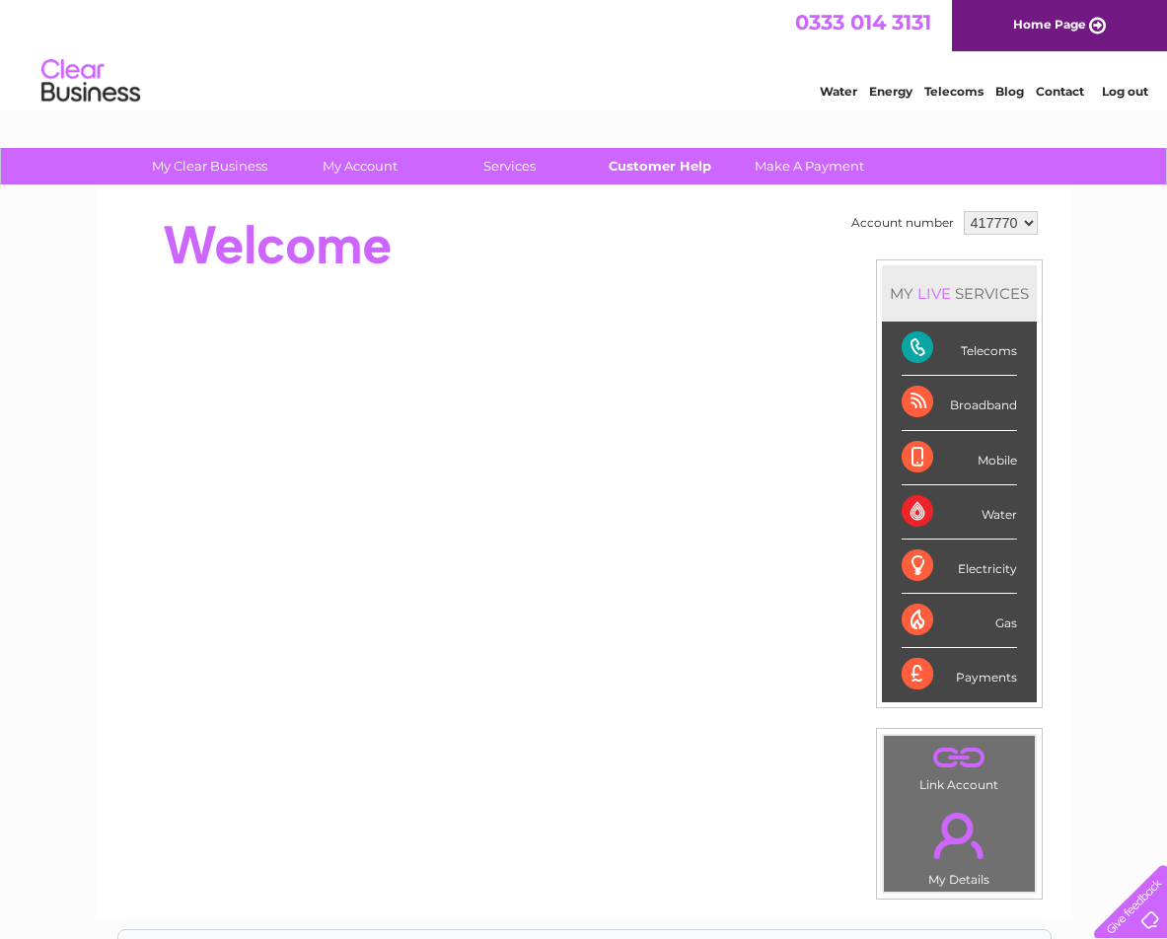
click at [651, 169] on link "Customer Help" at bounding box center [659, 166] width 163 height 37
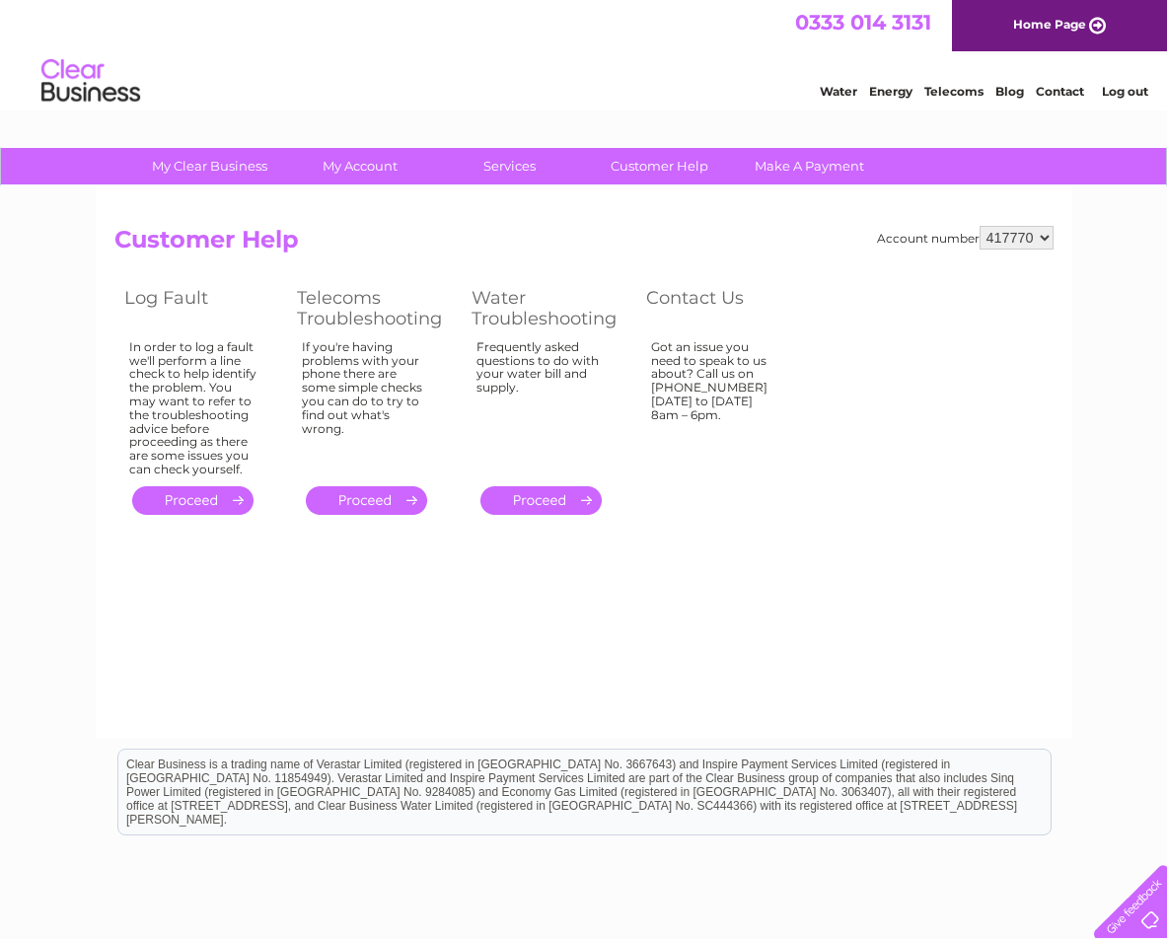
click at [192, 496] on link "." at bounding box center [192, 501] width 121 height 29
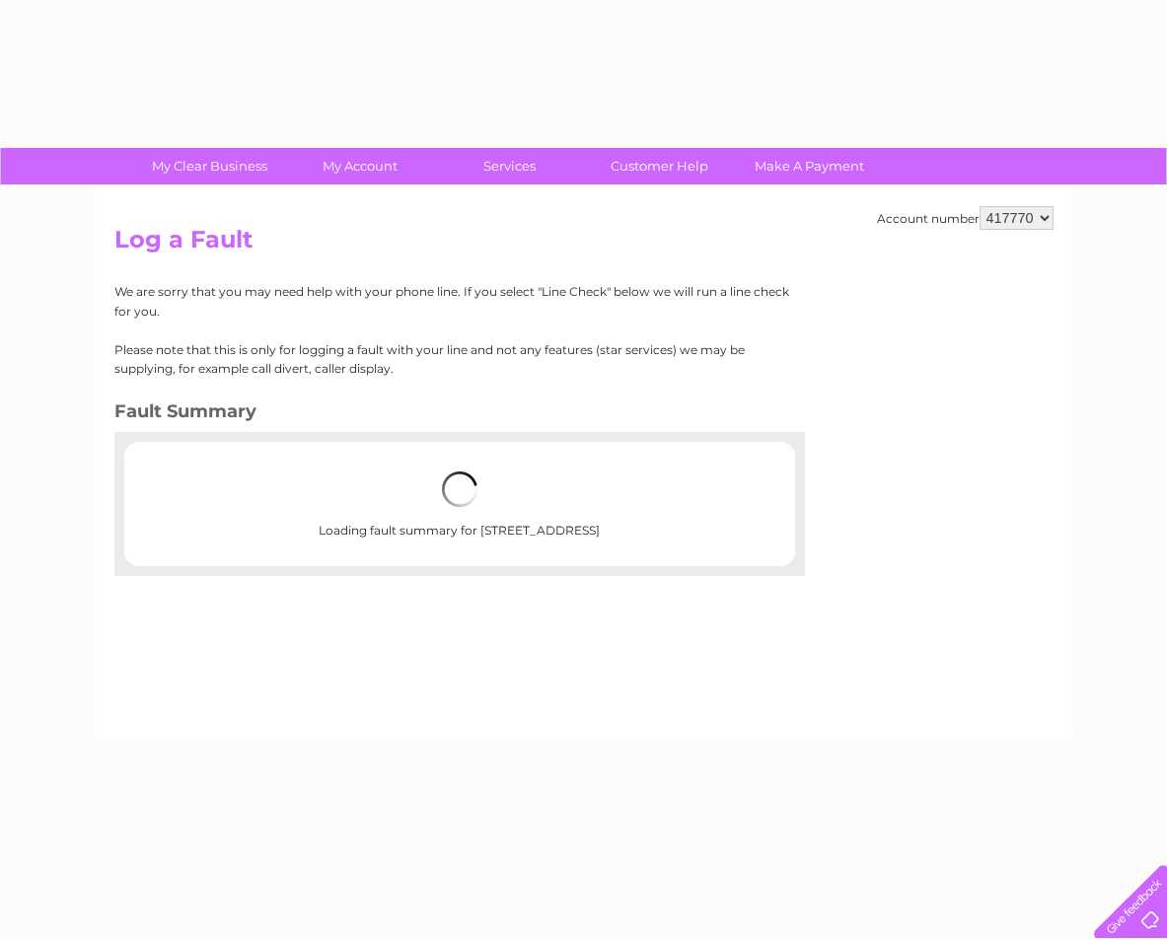
click at [197, 495] on div "Loading fault summary for 1 Grosvenor Gardens, Edinburgh, Midlothian, EH12 5JU" at bounding box center [459, 504] width 545 height 105
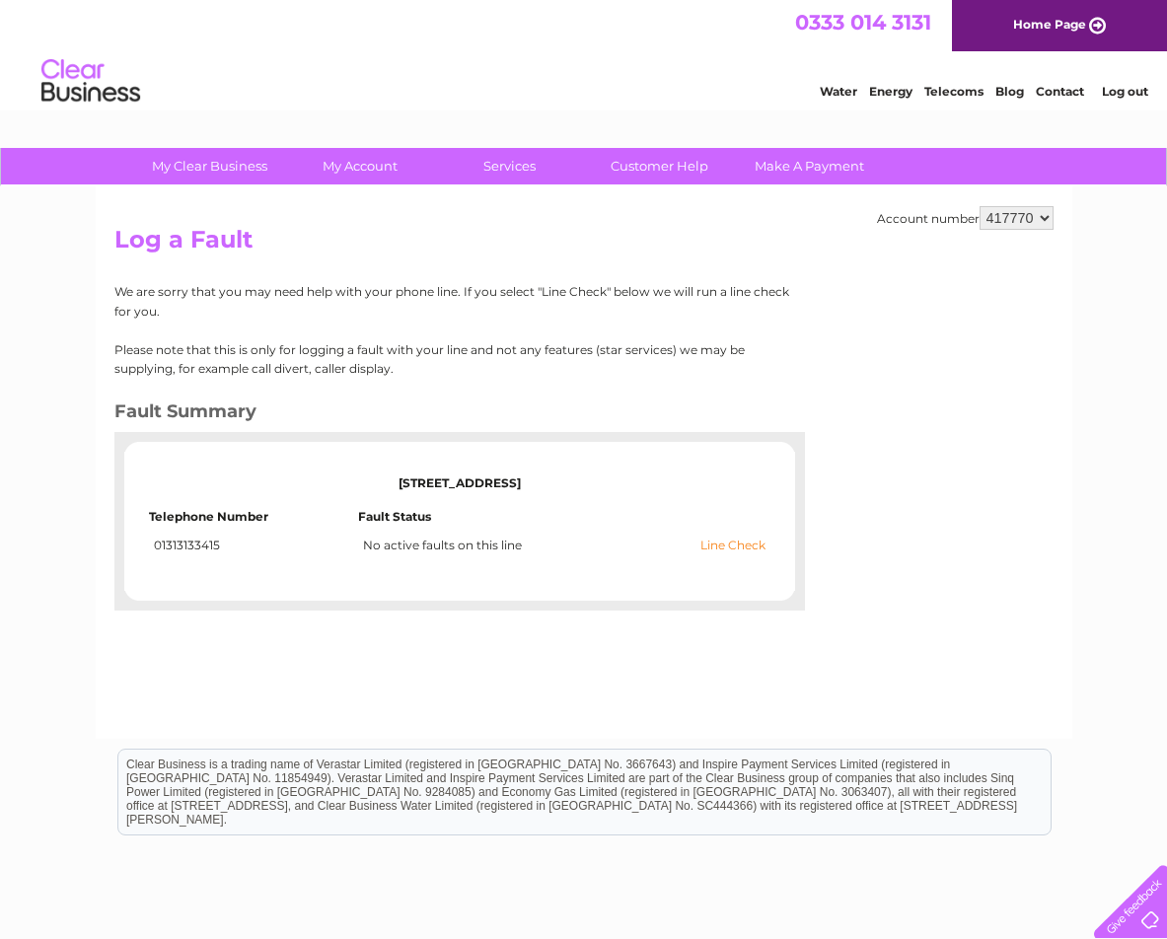
click at [724, 546] on link "Line Check" at bounding box center [733, 546] width 65 height 14
click at [714, 551] on link "Line Check" at bounding box center [733, 546] width 65 height 14
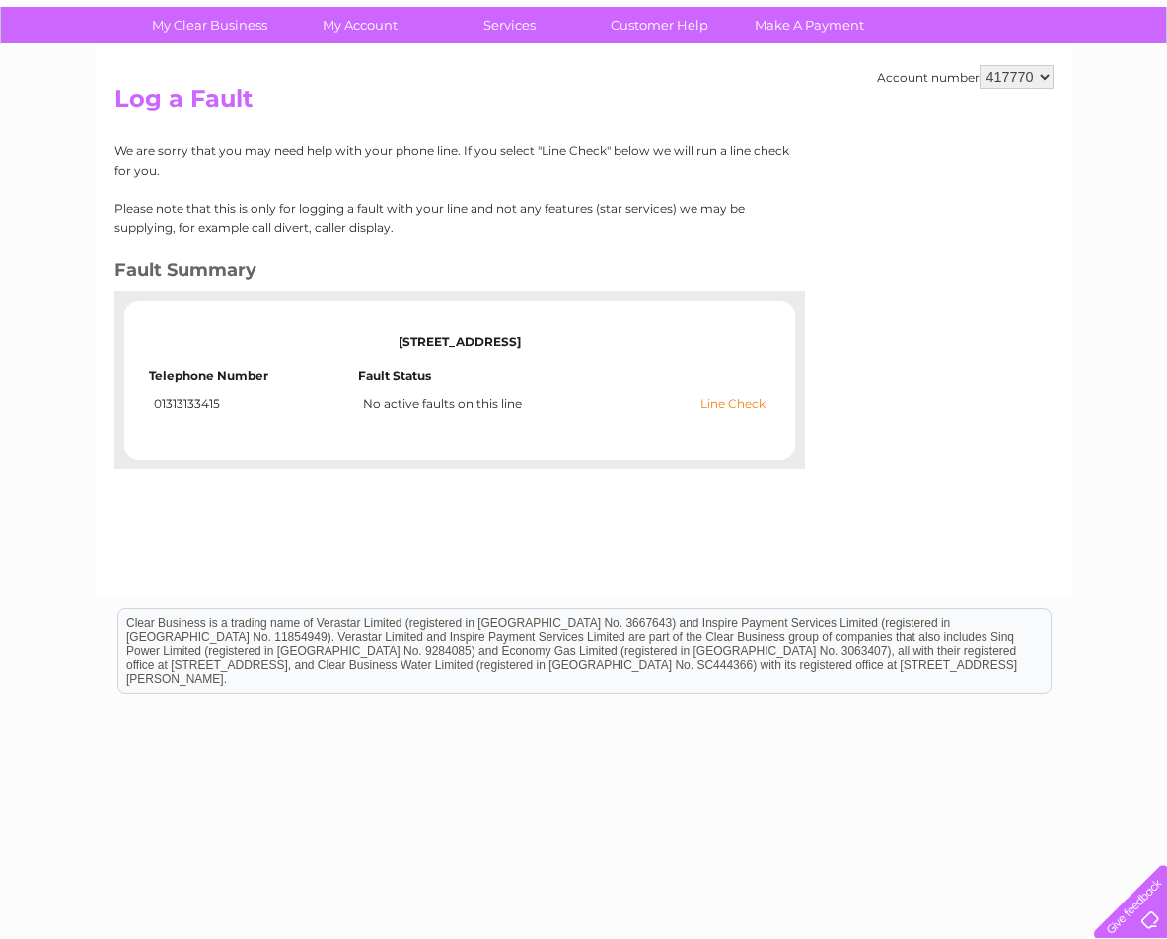
scroll to position [140, 0]
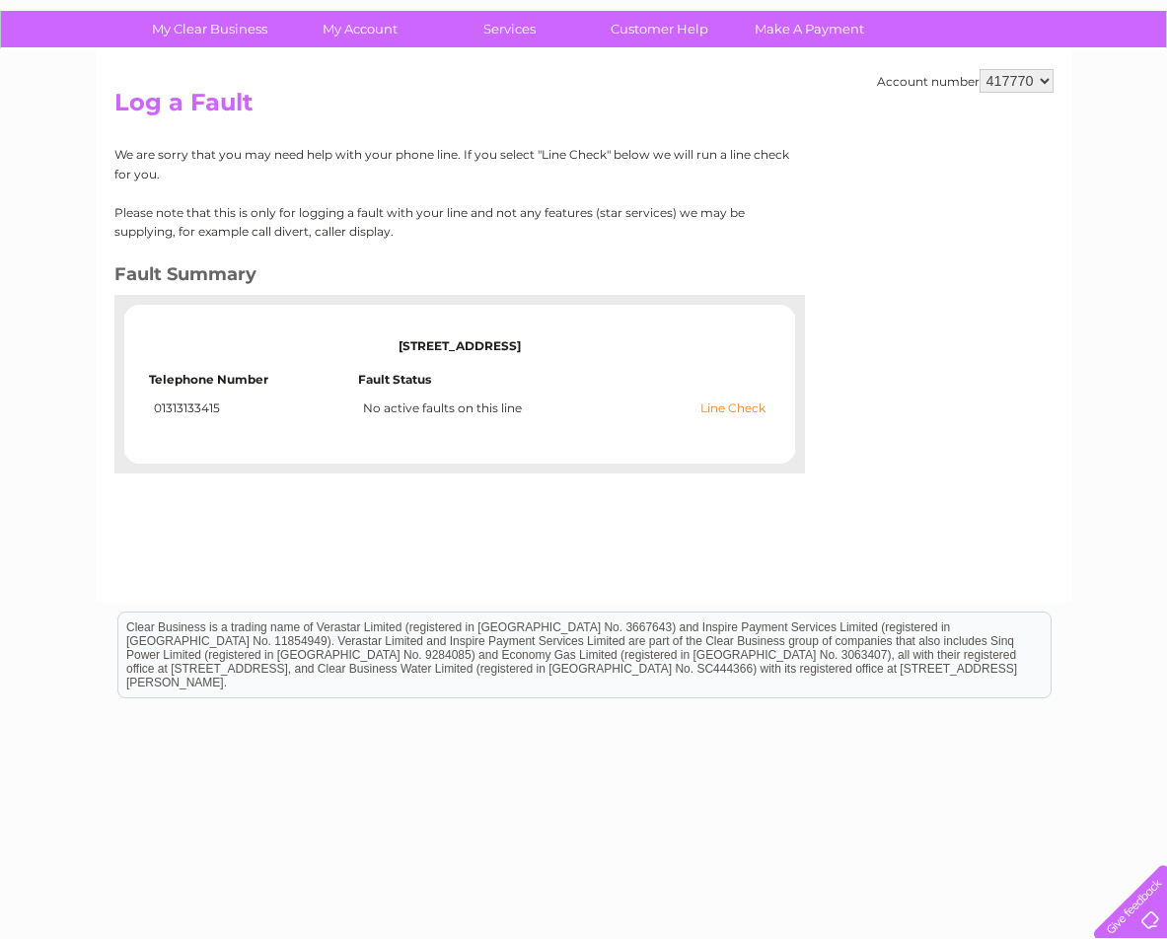
click at [750, 411] on link "Line Check" at bounding box center [733, 409] width 65 height 14
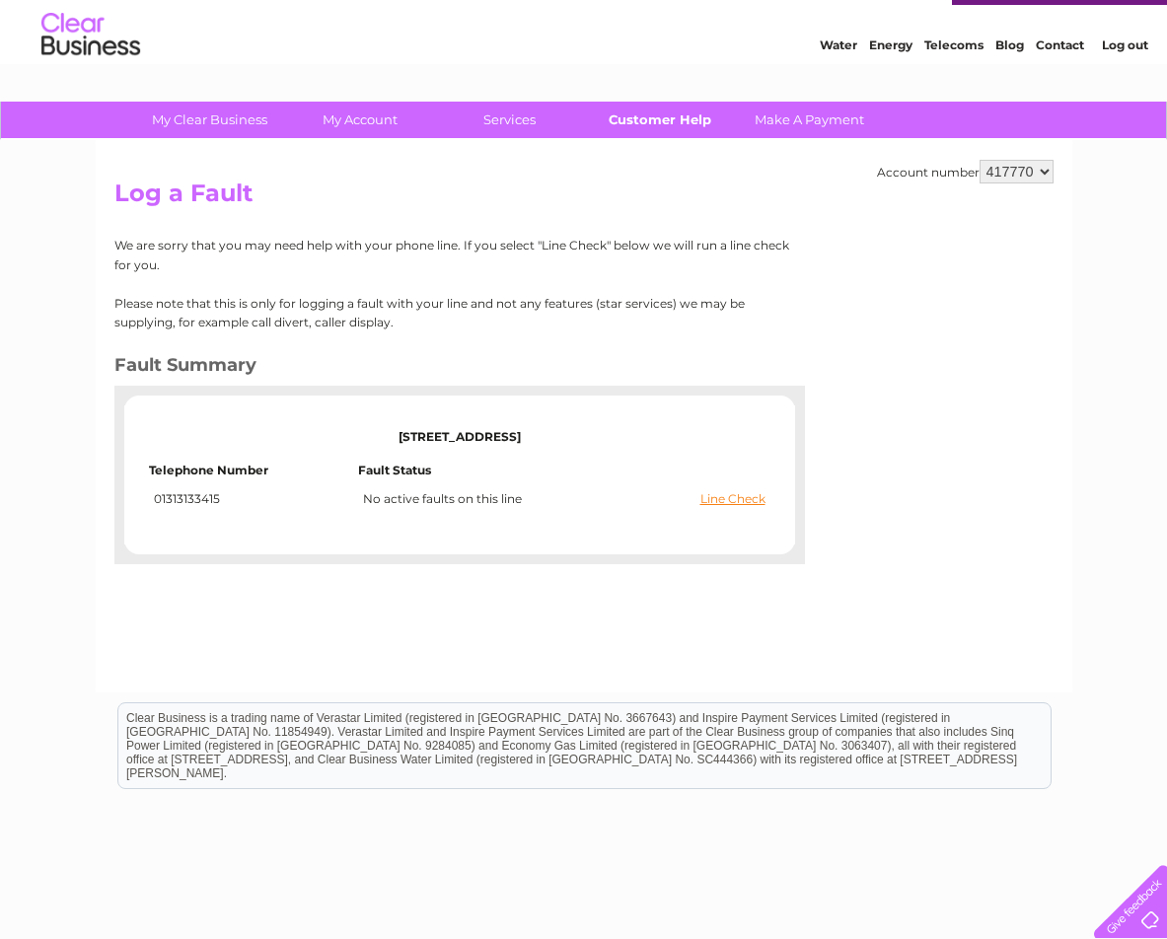
scroll to position [0, 0]
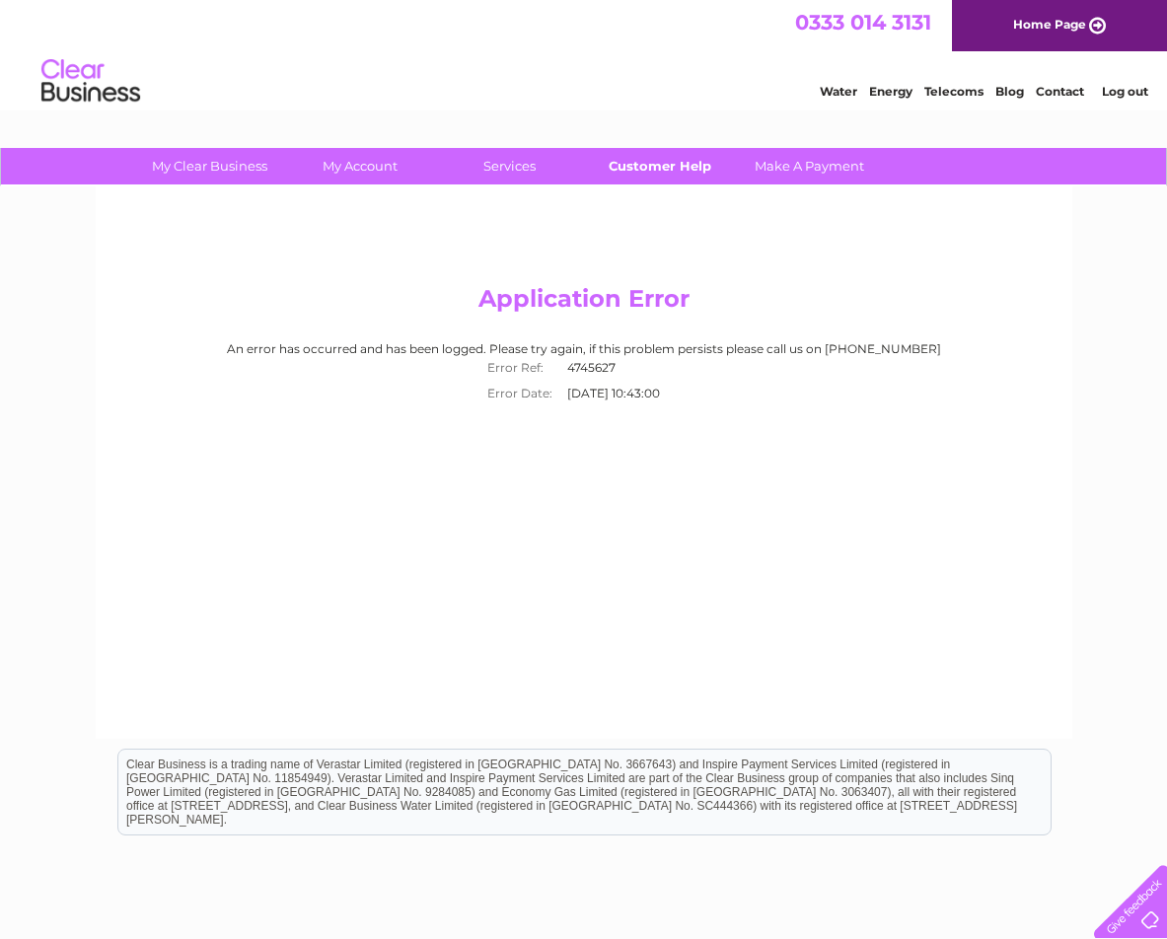
click at [667, 167] on link "Customer Help" at bounding box center [659, 166] width 163 height 37
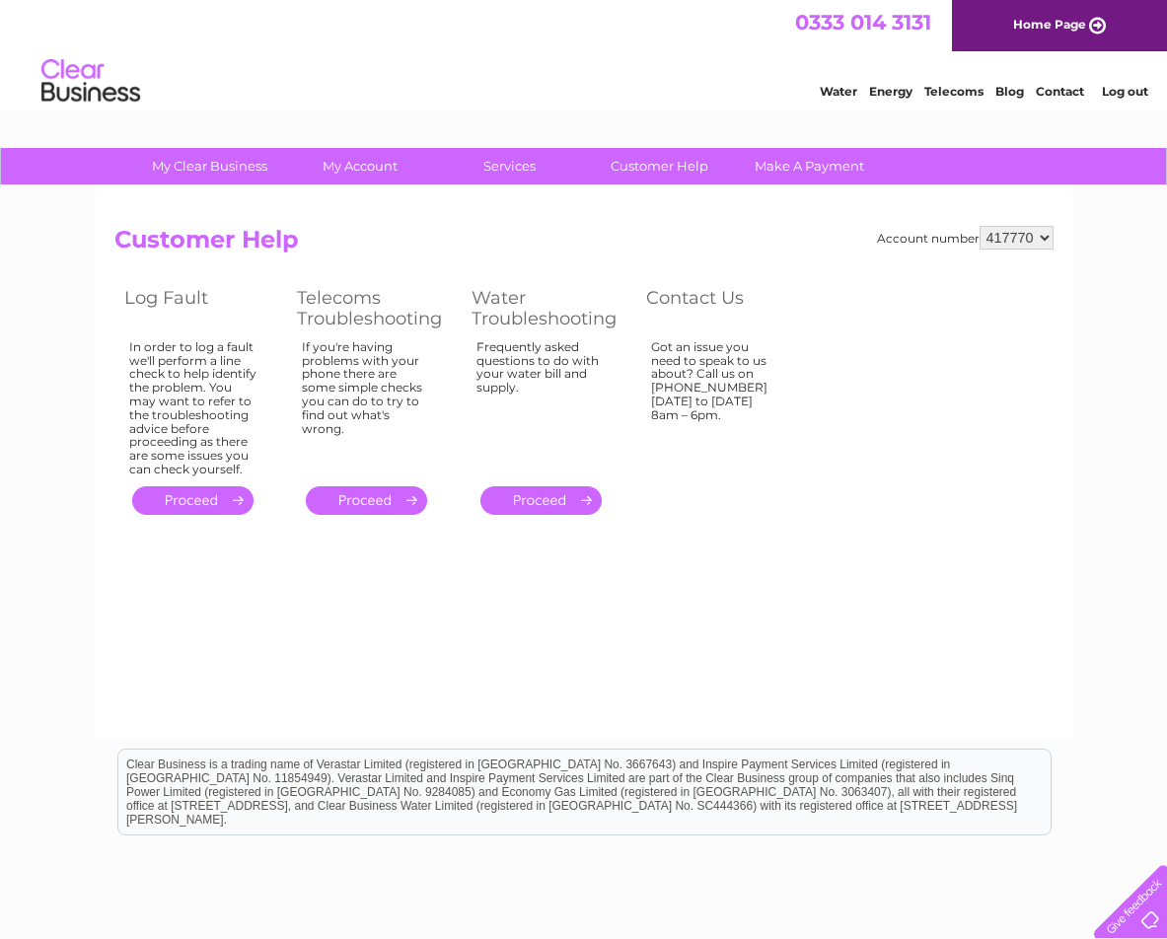
click at [1063, 93] on link "Contact" at bounding box center [1060, 91] width 48 height 15
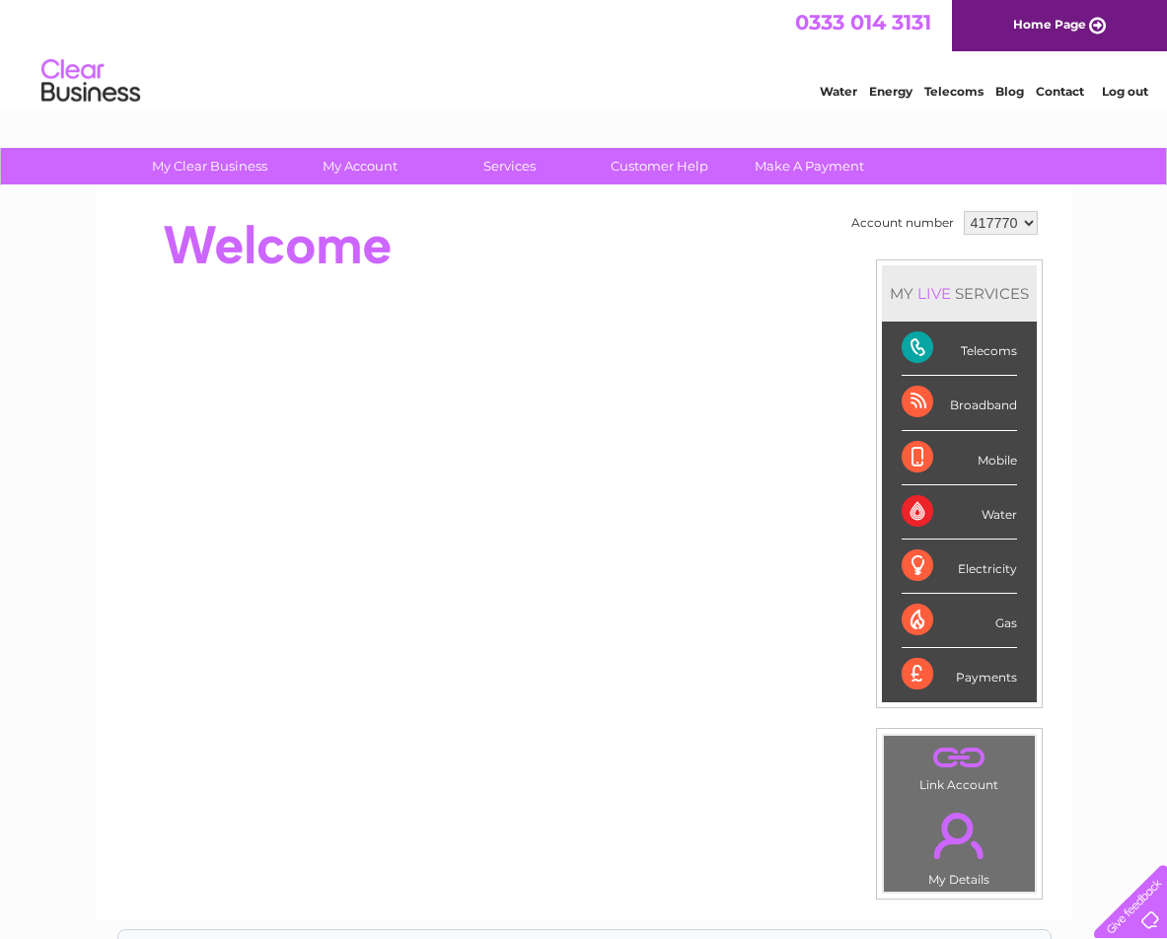
click at [916, 344] on div "Telecoms" at bounding box center [959, 349] width 115 height 54
click at [915, 345] on div "Telecoms" at bounding box center [959, 349] width 115 height 54
click at [997, 359] on div "Telecoms" at bounding box center [959, 349] width 115 height 54
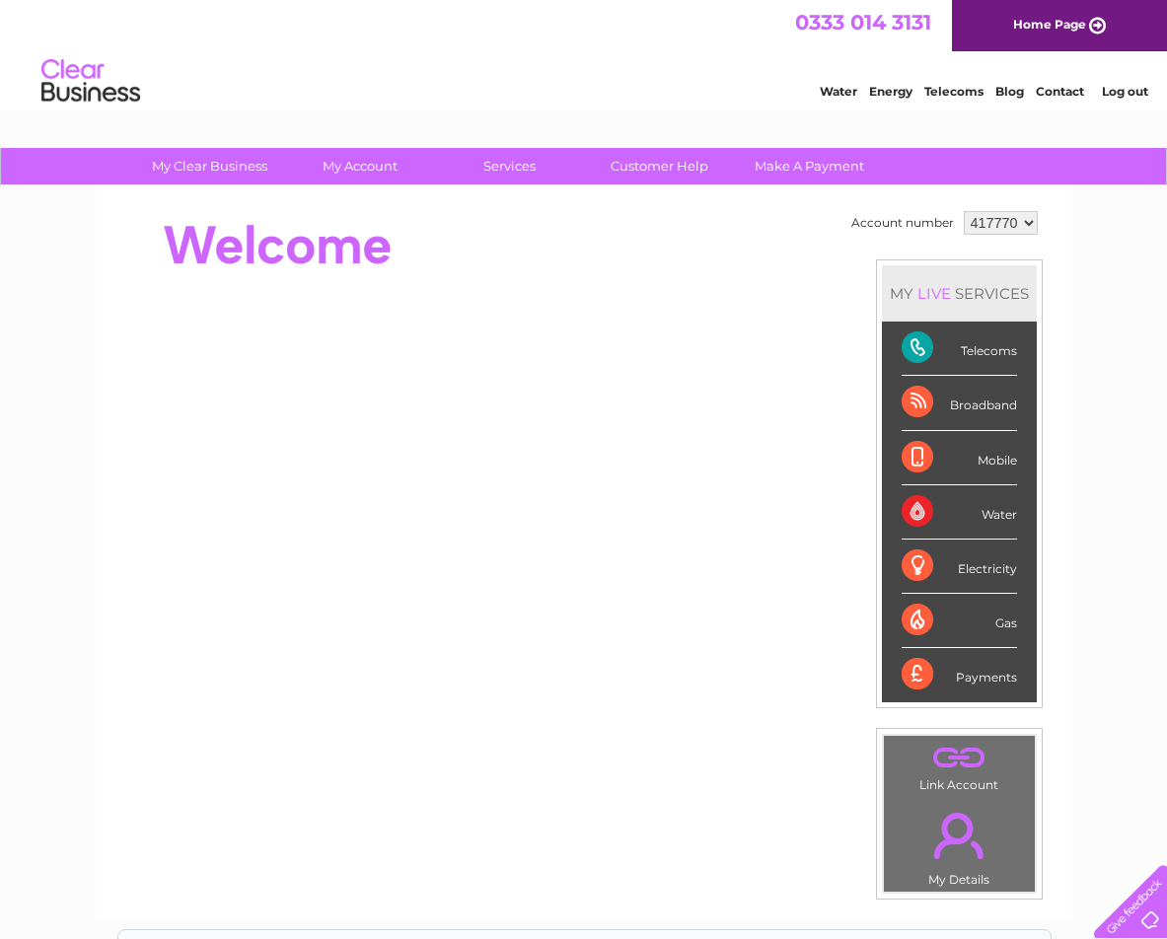
click at [997, 359] on div "Telecoms" at bounding box center [959, 349] width 115 height 54
click at [995, 359] on div "Telecoms" at bounding box center [959, 349] width 115 height 54
click at [993, 359] on div "Telecoms" at bounding box center [959, 349] width 115 height 54
click at [930, 823] on link "." at bounding box center [959, 835] width 141 height 69
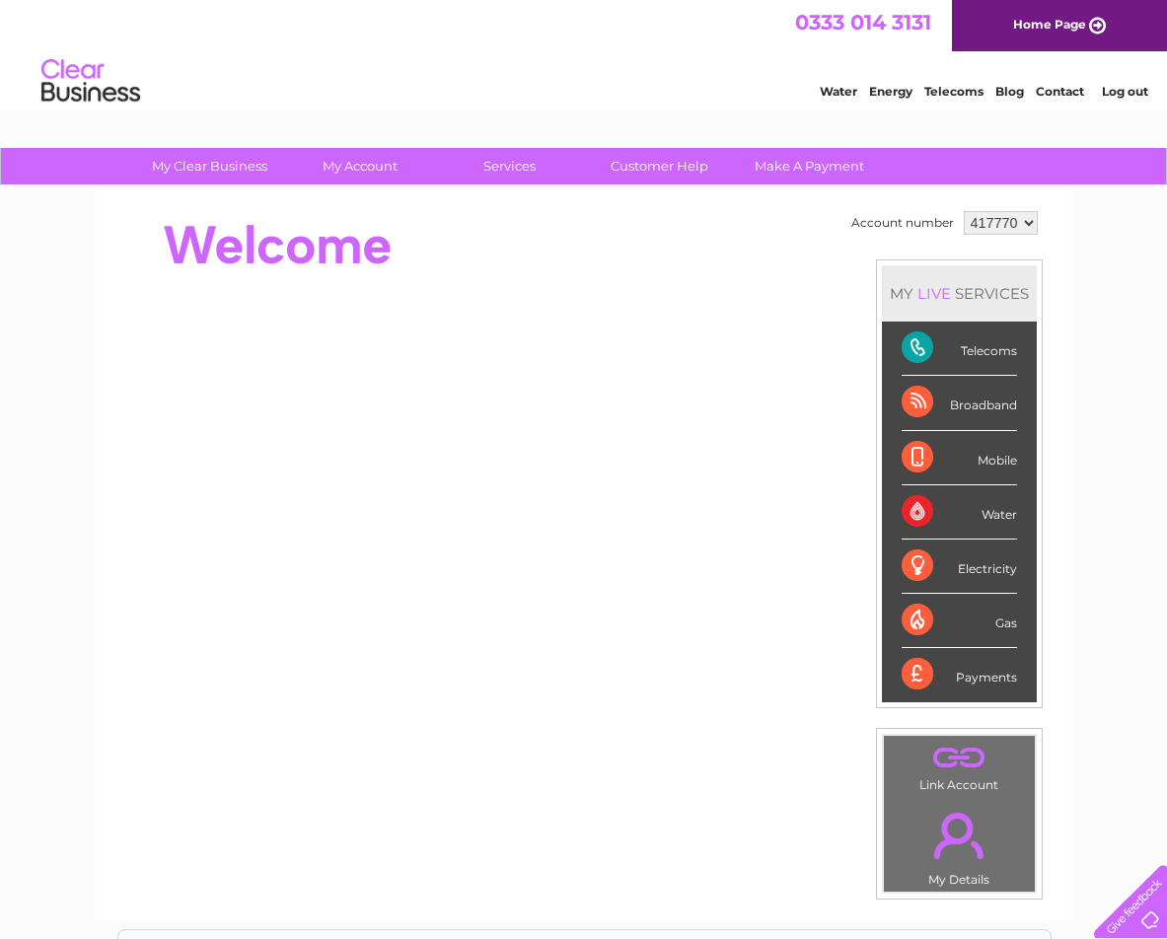
click at [950, 827] on link "." at bounding box center [959, 835] width 141 height 69
click at [950, 826] on link "." at bounding box center [959, 835] width 141 height 69
click at [990, 354] on div "Telecoms" at bounding box center [959, 349] width 115 height 54
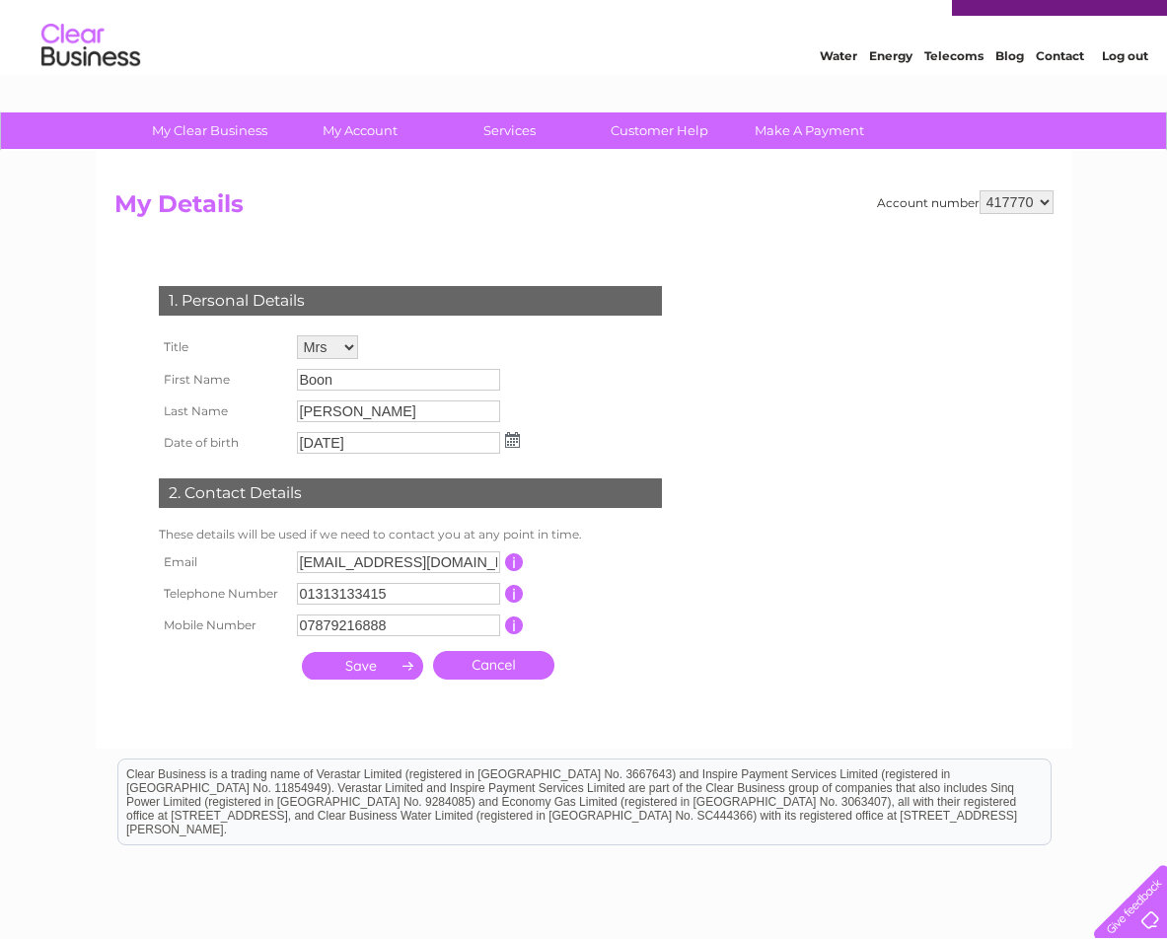
scroll to position [35, 0]
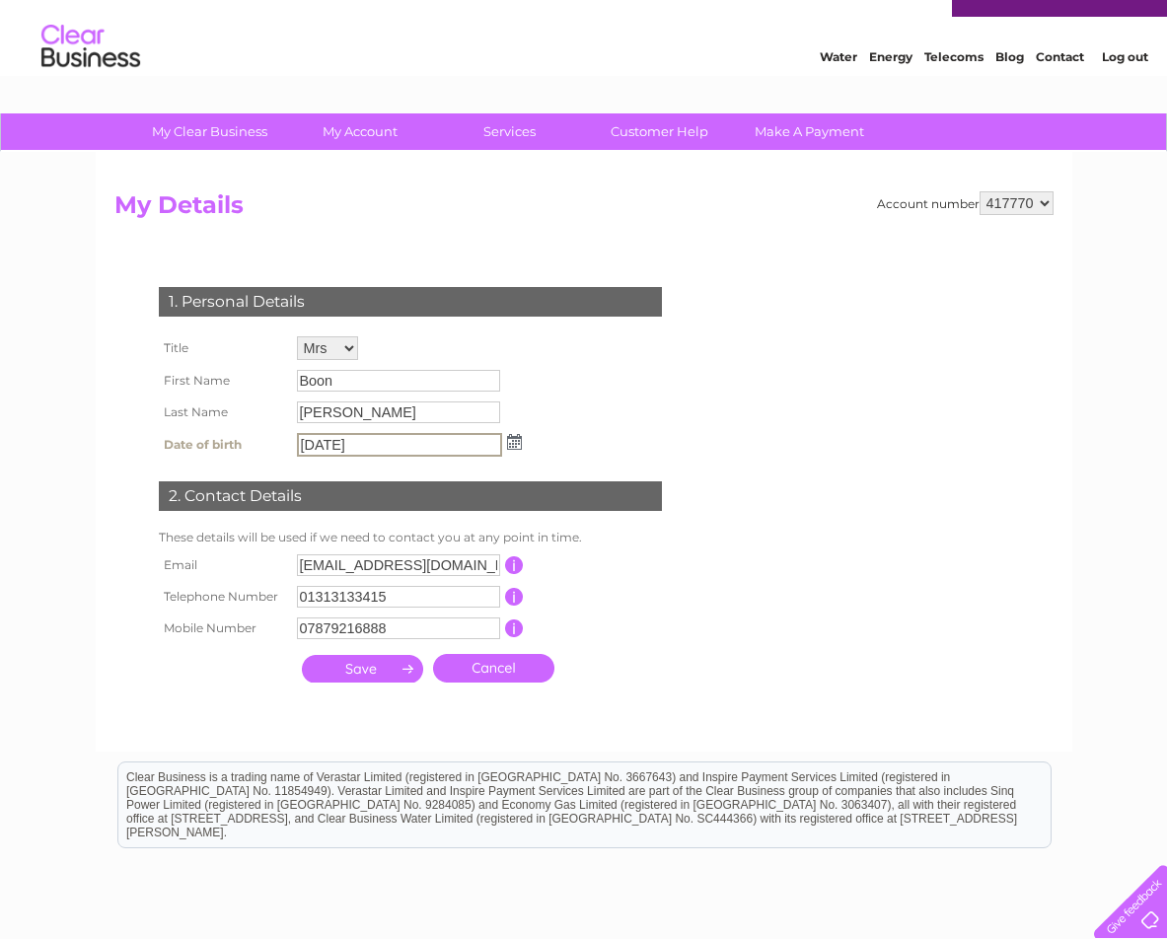
drag, startPoint x: 393, startPoint y: 443, endPoint x: 159, endPoint y: 429, distance: 234.3
click at [159, 429] on tr "Date of birth 04/11/1954" at bounding box center [340, 445] width 373 height 34
click at [358, 668] on input "submit" at bounding box center [362, 669] width 121 height 28
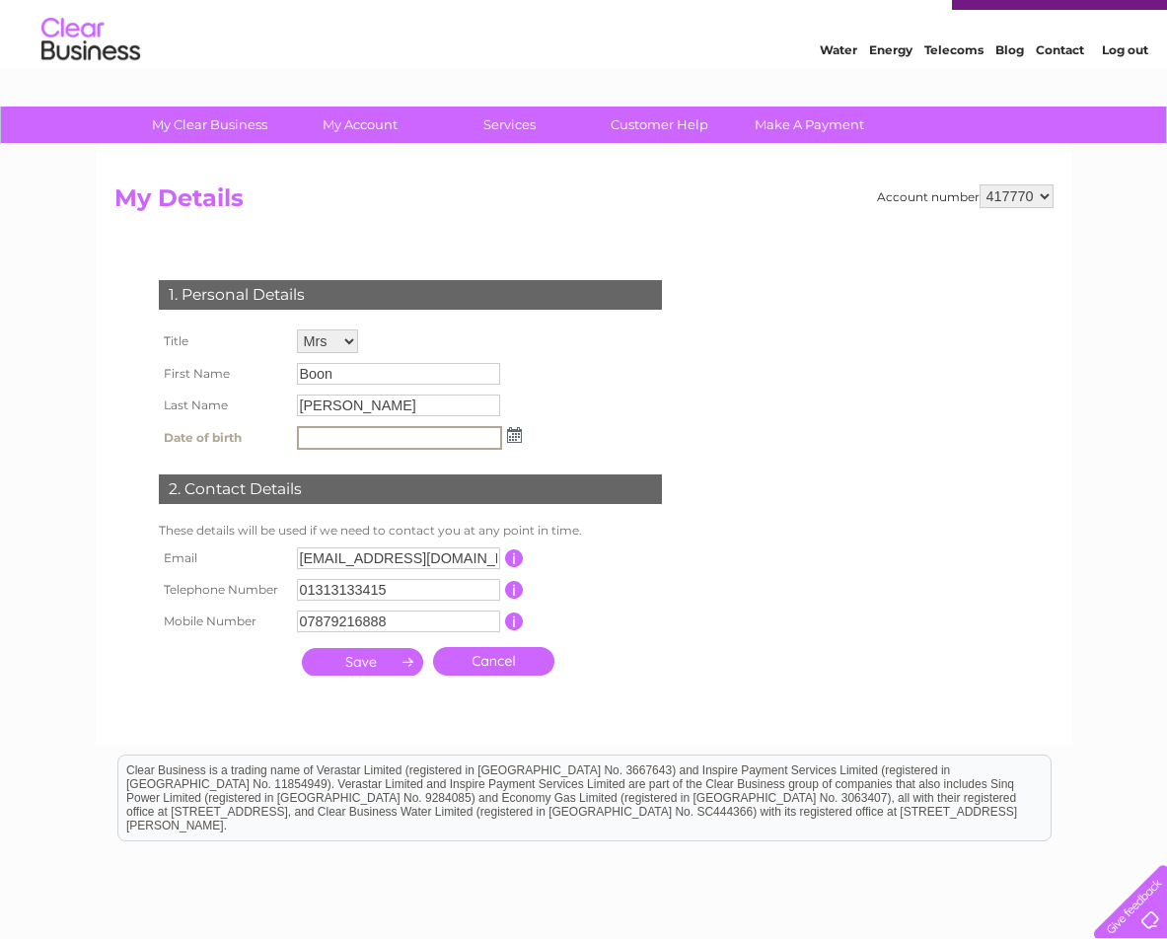
scroll to position [45, 0]
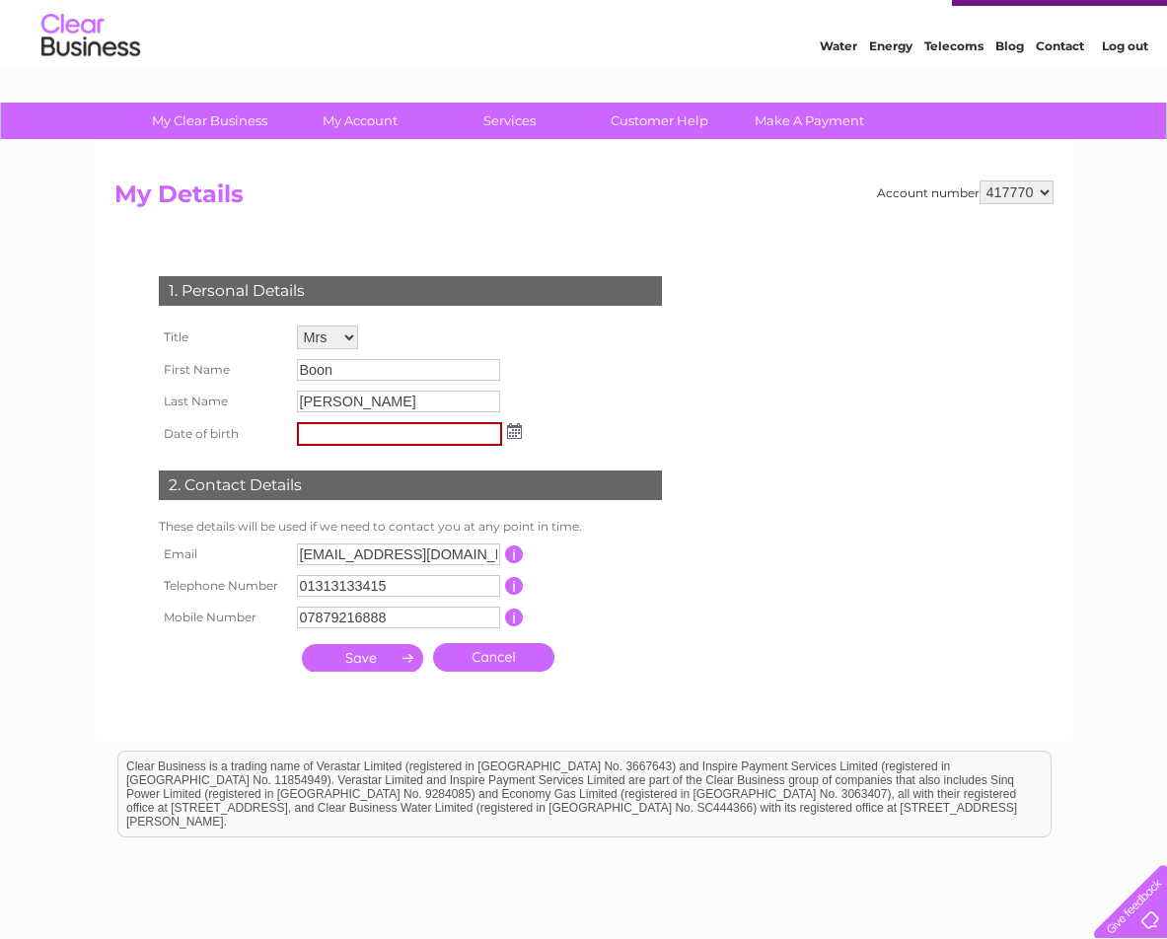
click at [358, 668] on input "submit" at bounding box center [362, 658] width 121 height 28
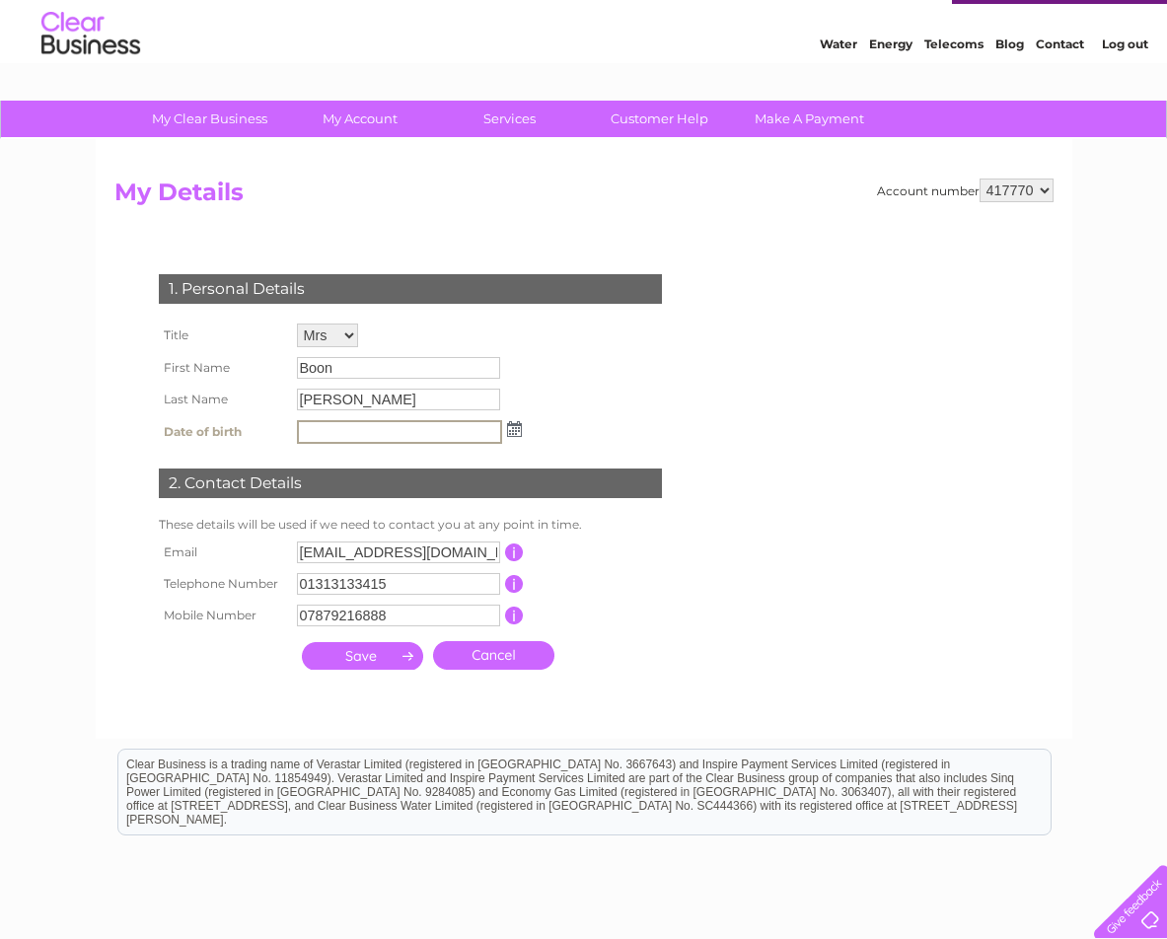
scroll to position [46, 0]
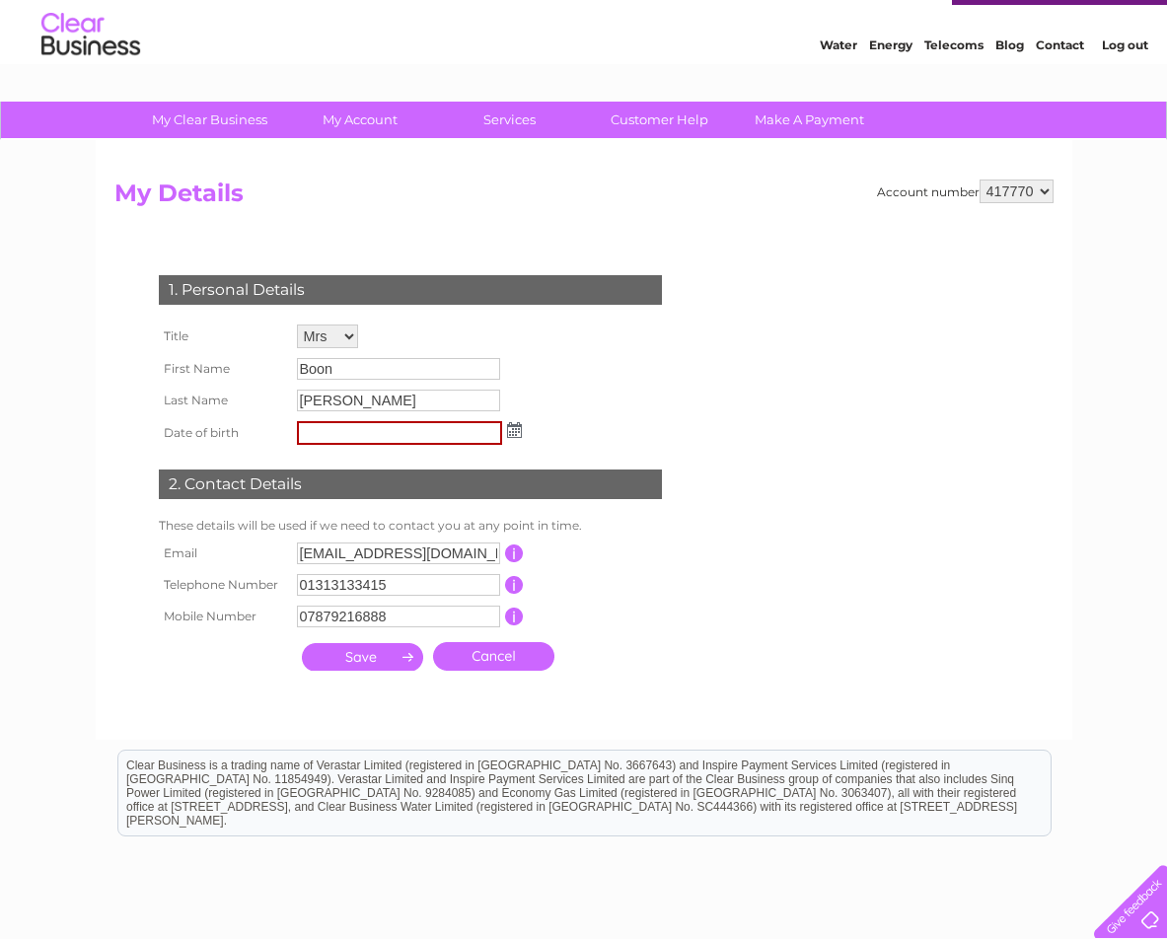
drag, startPoint x: 368, startPoint y: 655, endPoint x: 392, endPoint y: 658, distance: 23.9
click at [368, 655] on input "submit" at bounding box center [362, 657] width 121 height 28
click at [409, 658] on input "submit" at bounding box center [362, 657] width 121 height 28
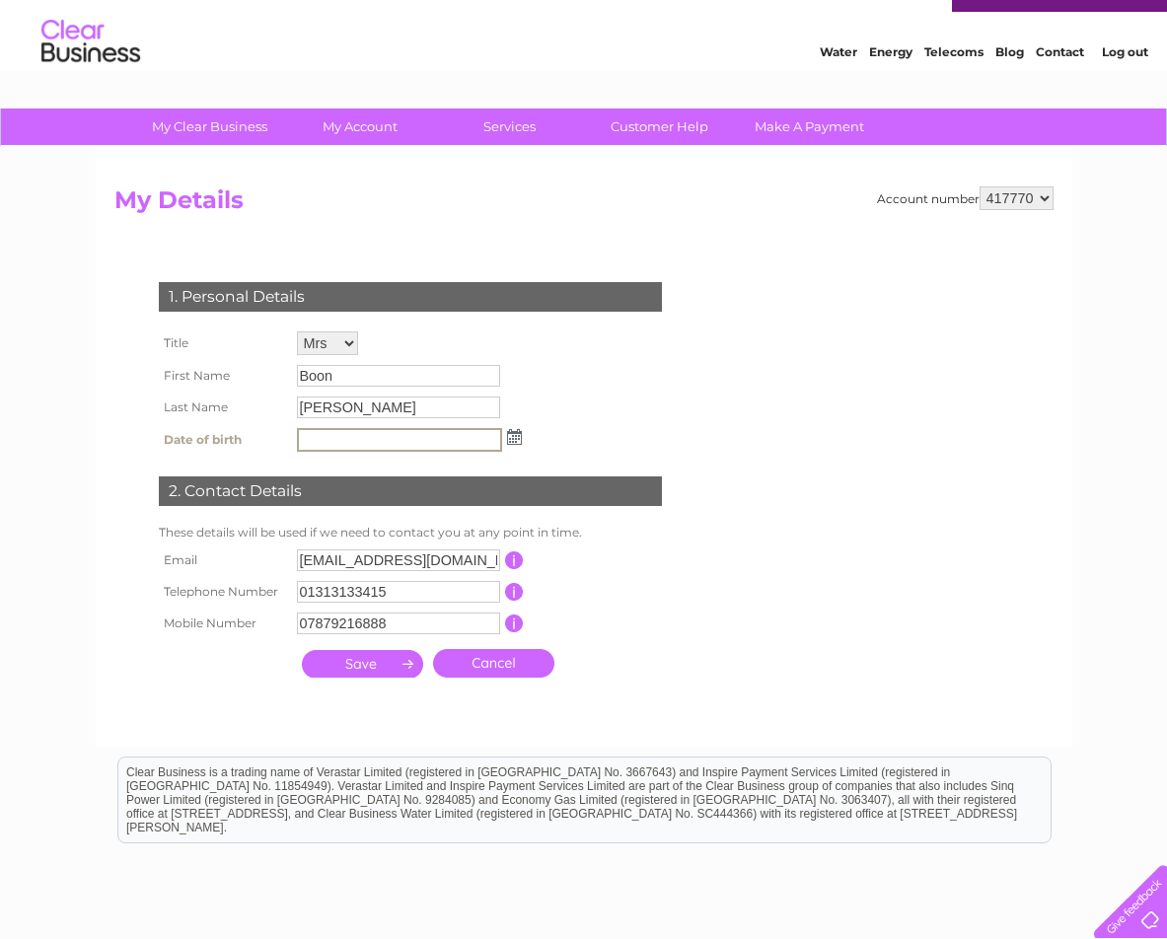
scroll to position [43, 0]
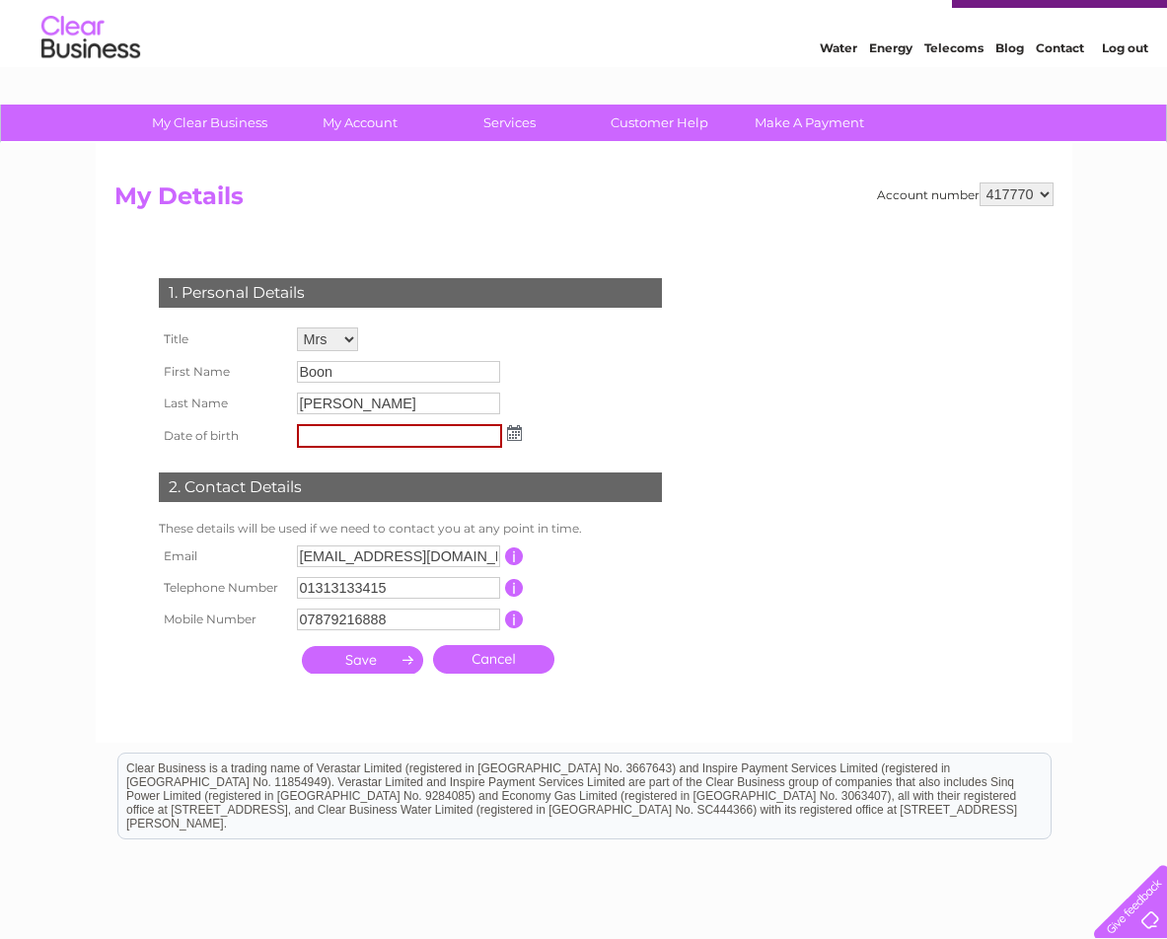
click at [1070, 50] on link "Contact" at bounding box center [1060, 47] width 48 height 15
